Goal: Browse casually: Explore the website without a specific task or goal

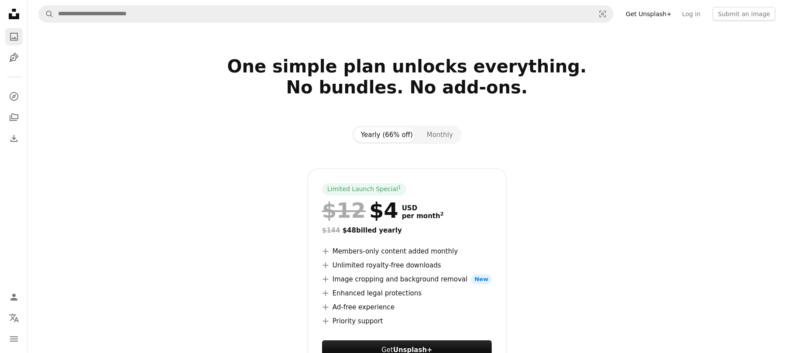
click at [15, 43] on link "A photo" at bounding box center [13, 36] width 17 height 17
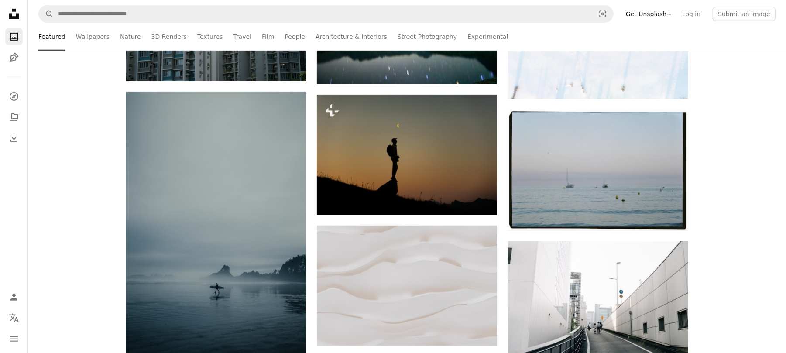
scroll to position [269, 0]
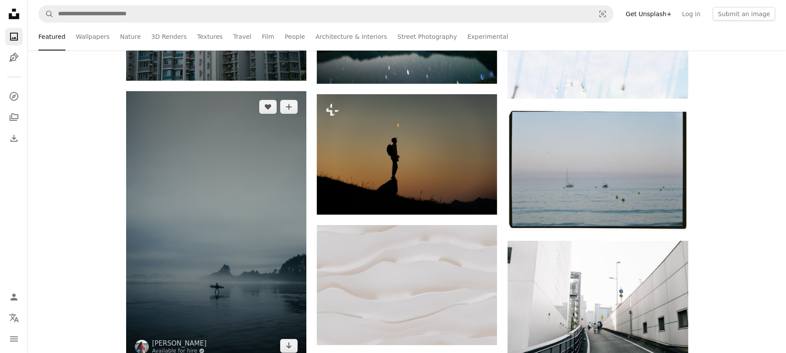
click at [130, 119] on img at bounding box center [216, 226] width 180 height 271
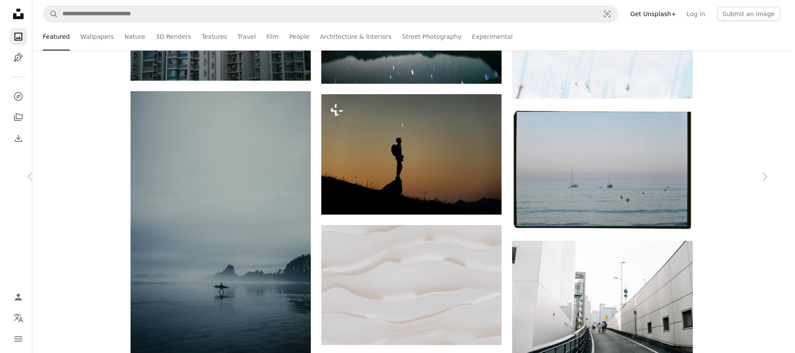
scroll to position [386, 0]
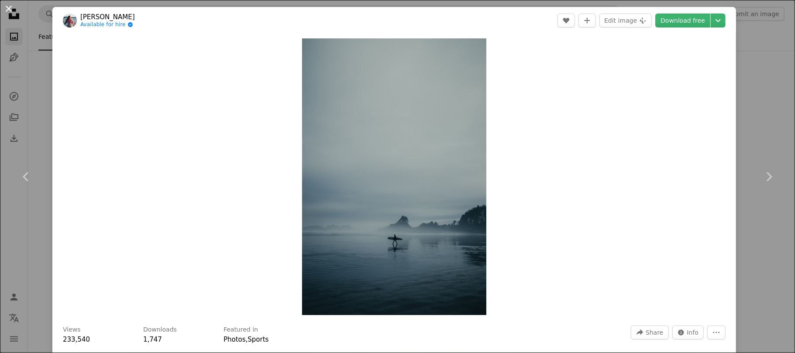
click at [10, 6] on button "An X shape" at bounding box center [8, 8] width 10 height 10
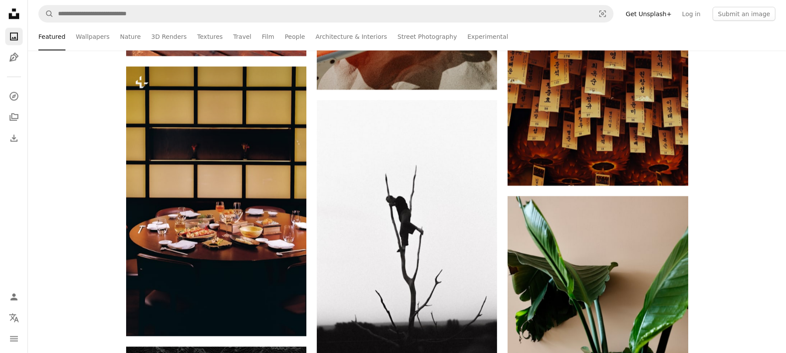
scroll to position [3287, 0]
